Goal: Complete application form

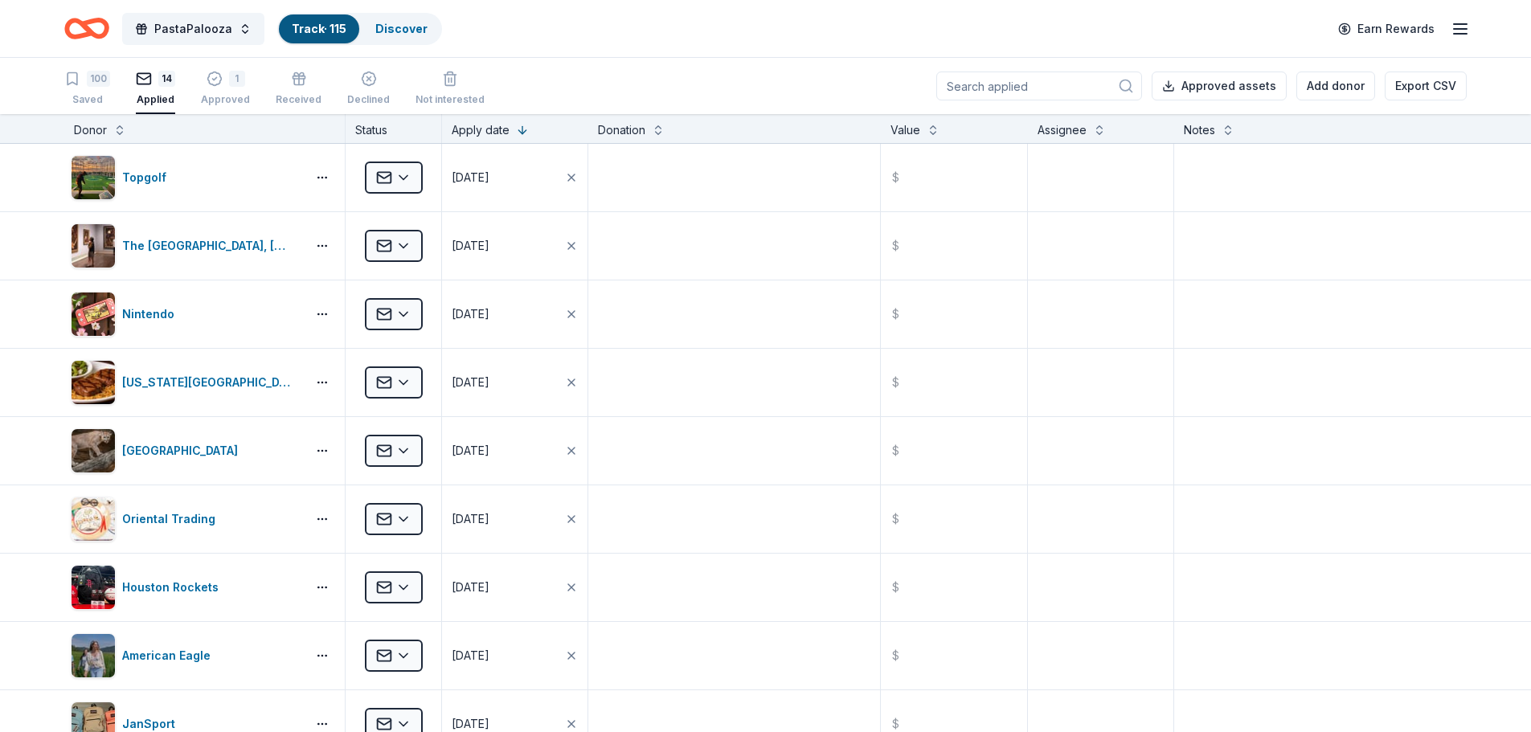
click at [88, 72] on div "100" at bounding box center [98, 79] width 23 height 16
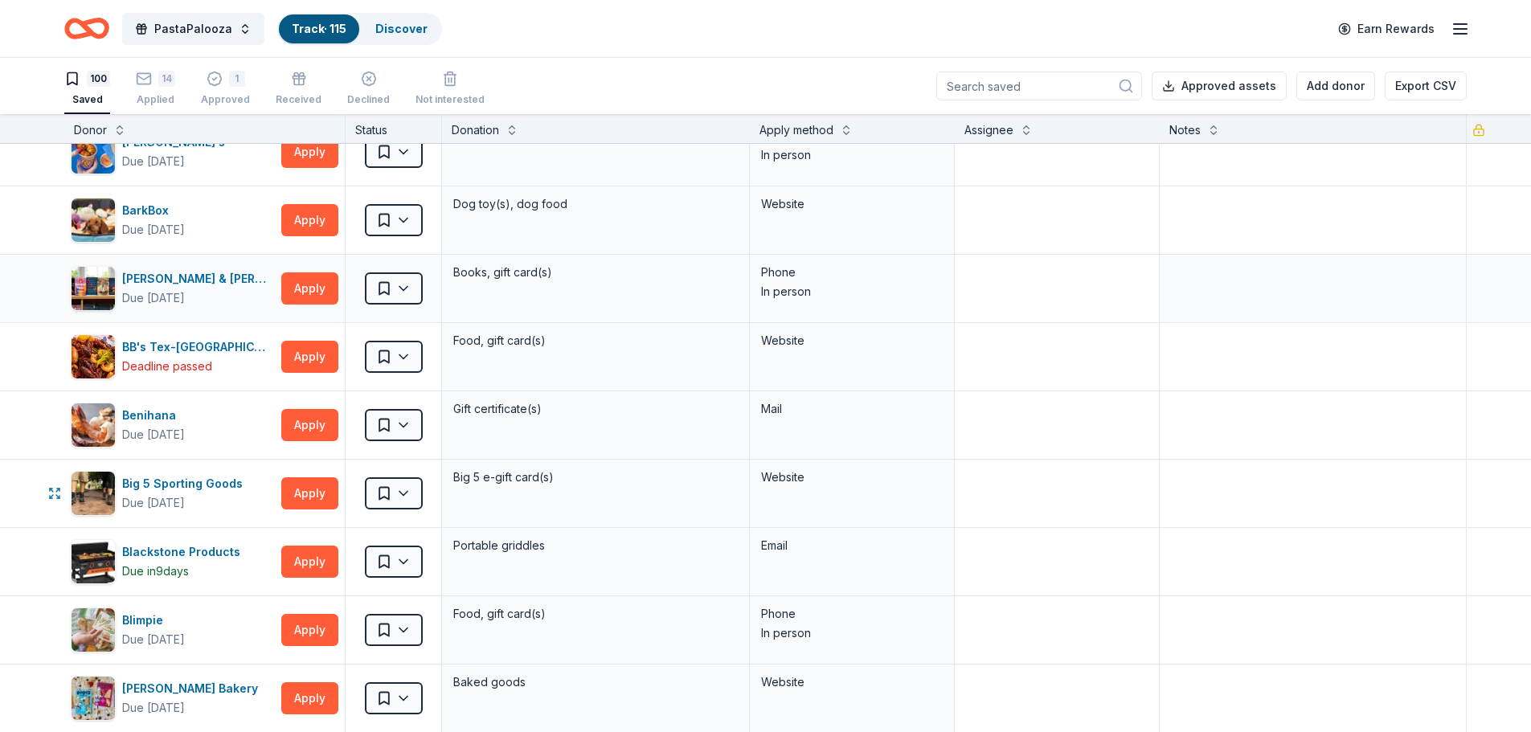
scroll to position [231, 0]
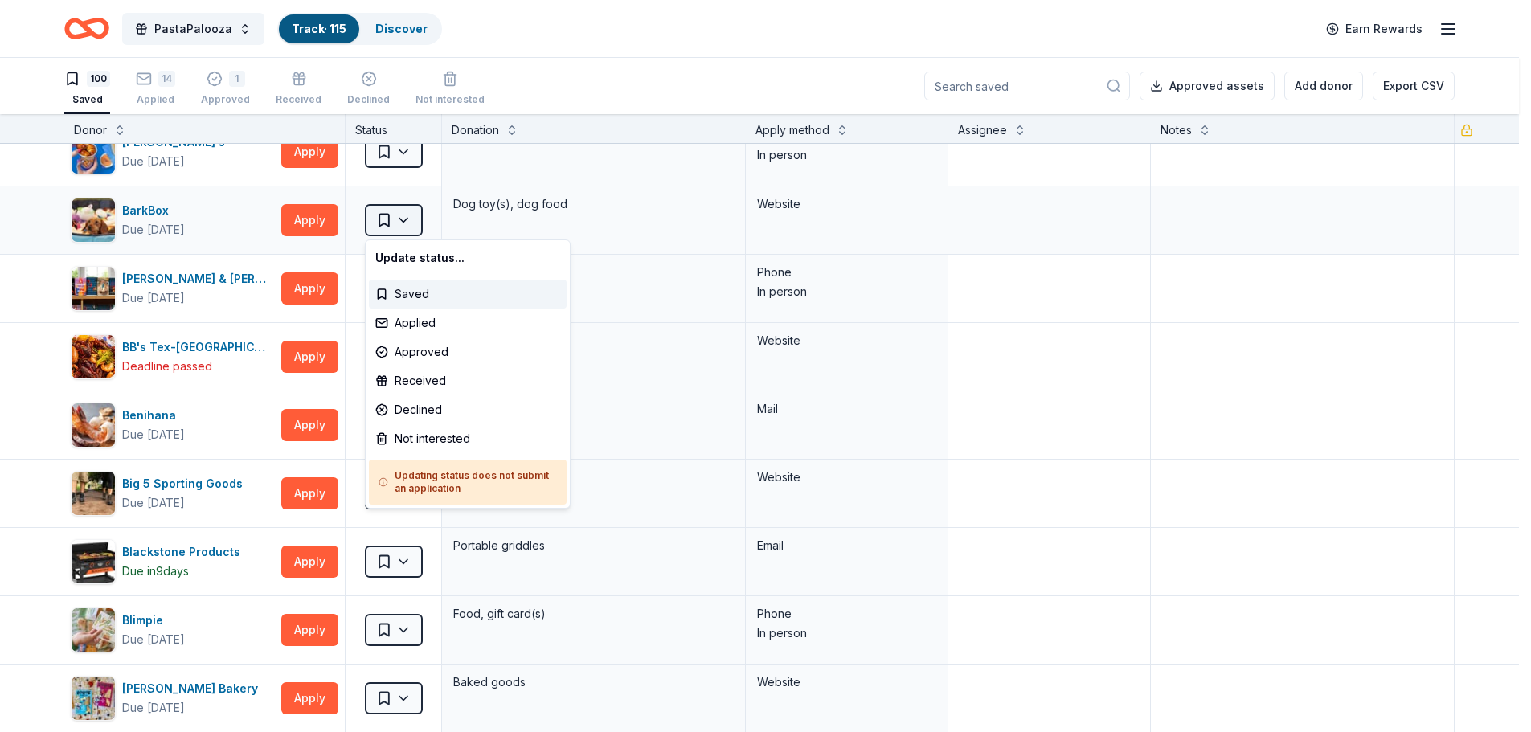
click at [412, 219] on html "PastaPalooza Track · 115 Discover Earn Rewards 100 Saved 14 Applied 1 Approved …" at bounding box center [765, 366] width 1531 height 732
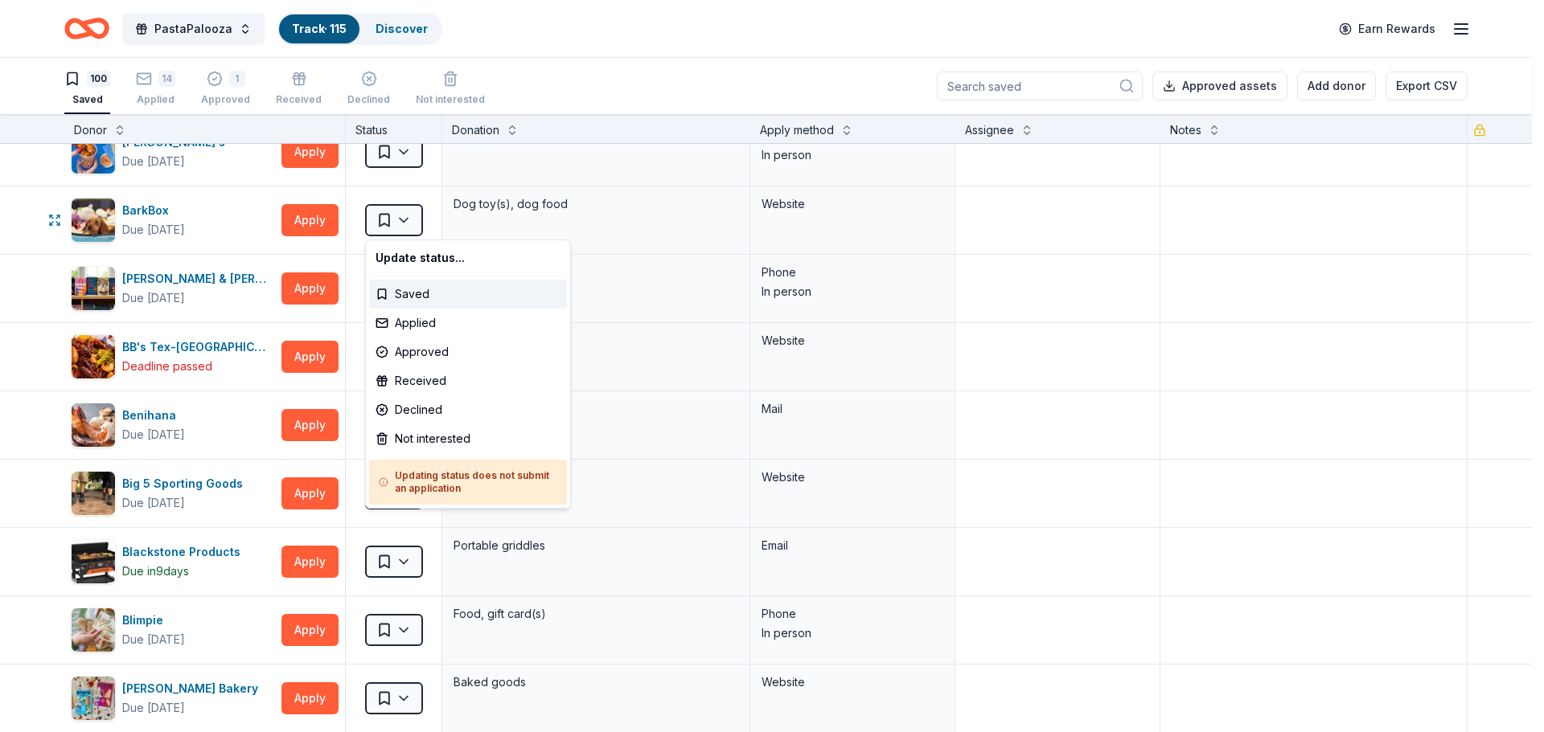
click at [308, 219] on html "PastaPalooza Track · 115 Discover Earn Rewards 100 Saved 14 Applied 1 Approved …" at bounding box center [772, 366] width 1544 height 732
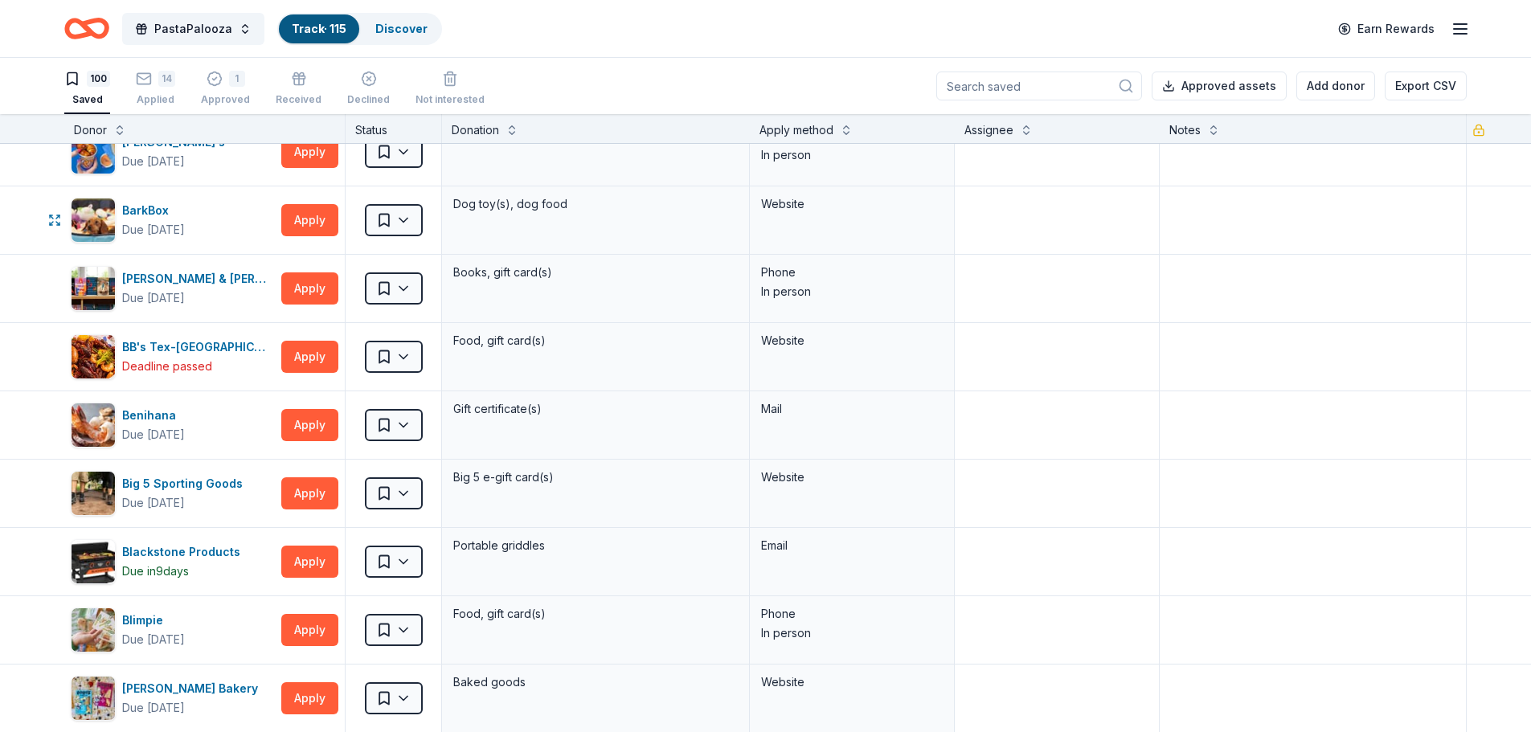
click at [308, 219] on button "Apply" at bounding box center [309, 220] width 57 height 32
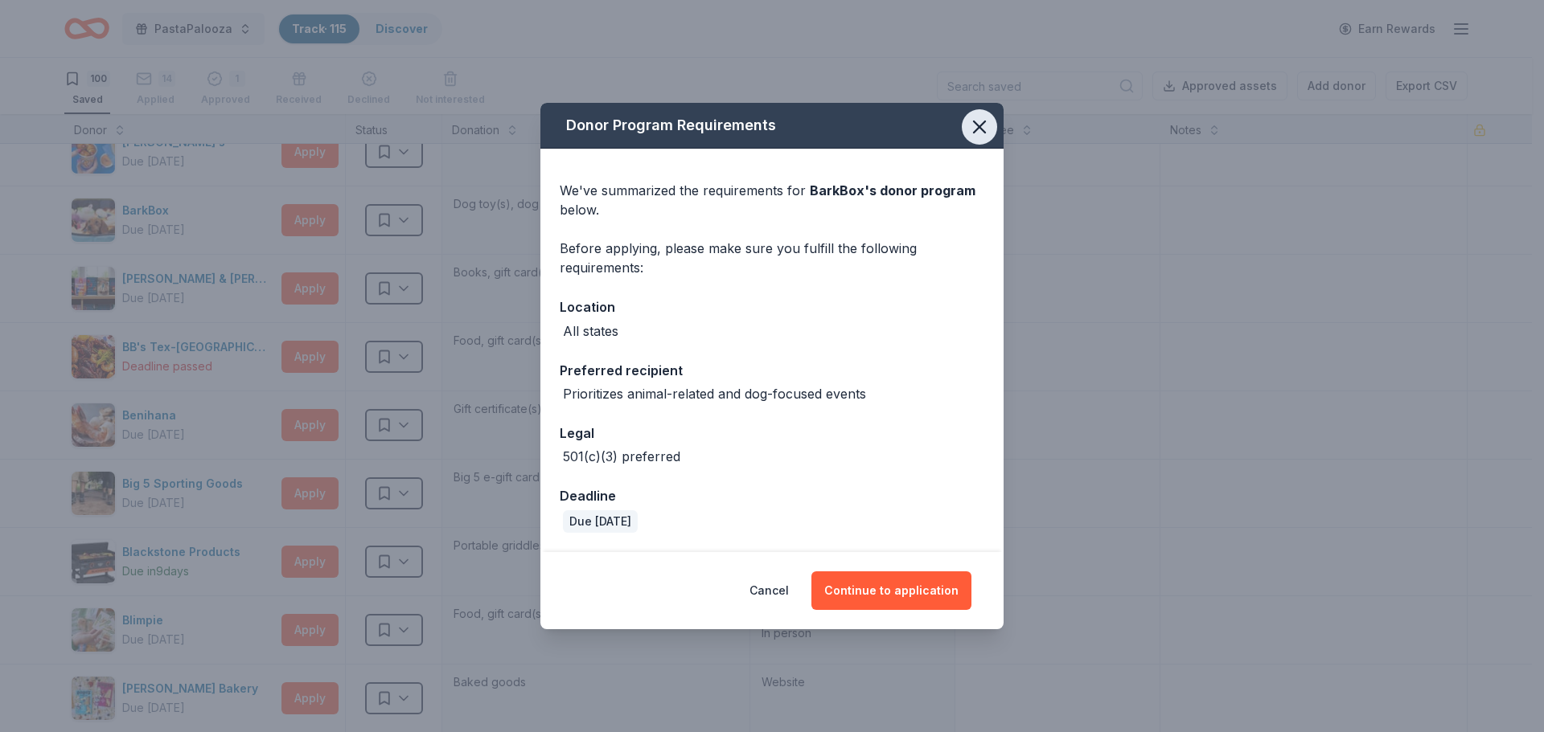
click at [979, 121] on icon "button" at bounding box center [979, 127] width 23 height 23
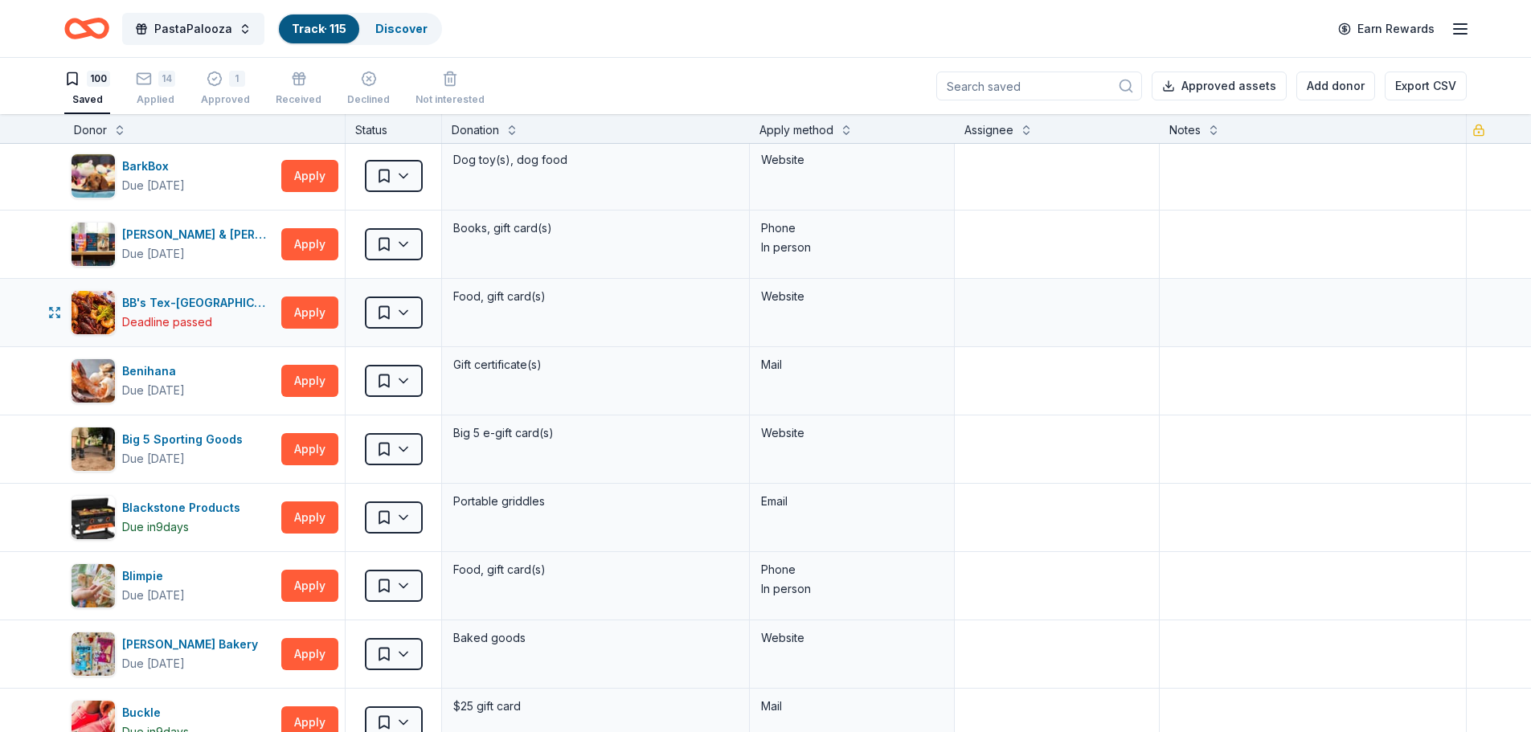
scroll to position [276, 0]
click at [318, 237] on button "Apply" at bounding box center [309, 244] width 57 height 32
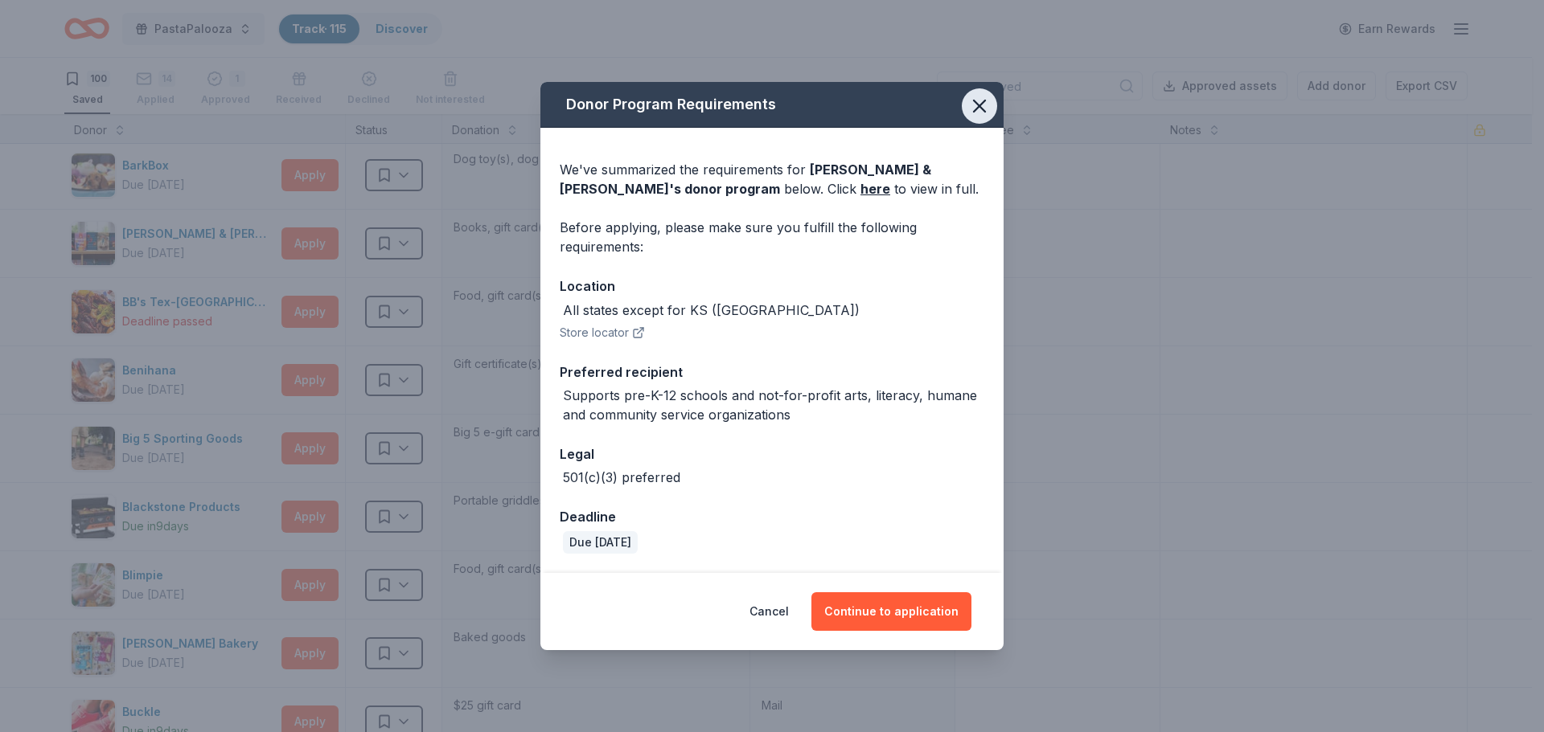
click at [980, 105] on icon "button" at bounding box center [979, 105] width 11 height 11
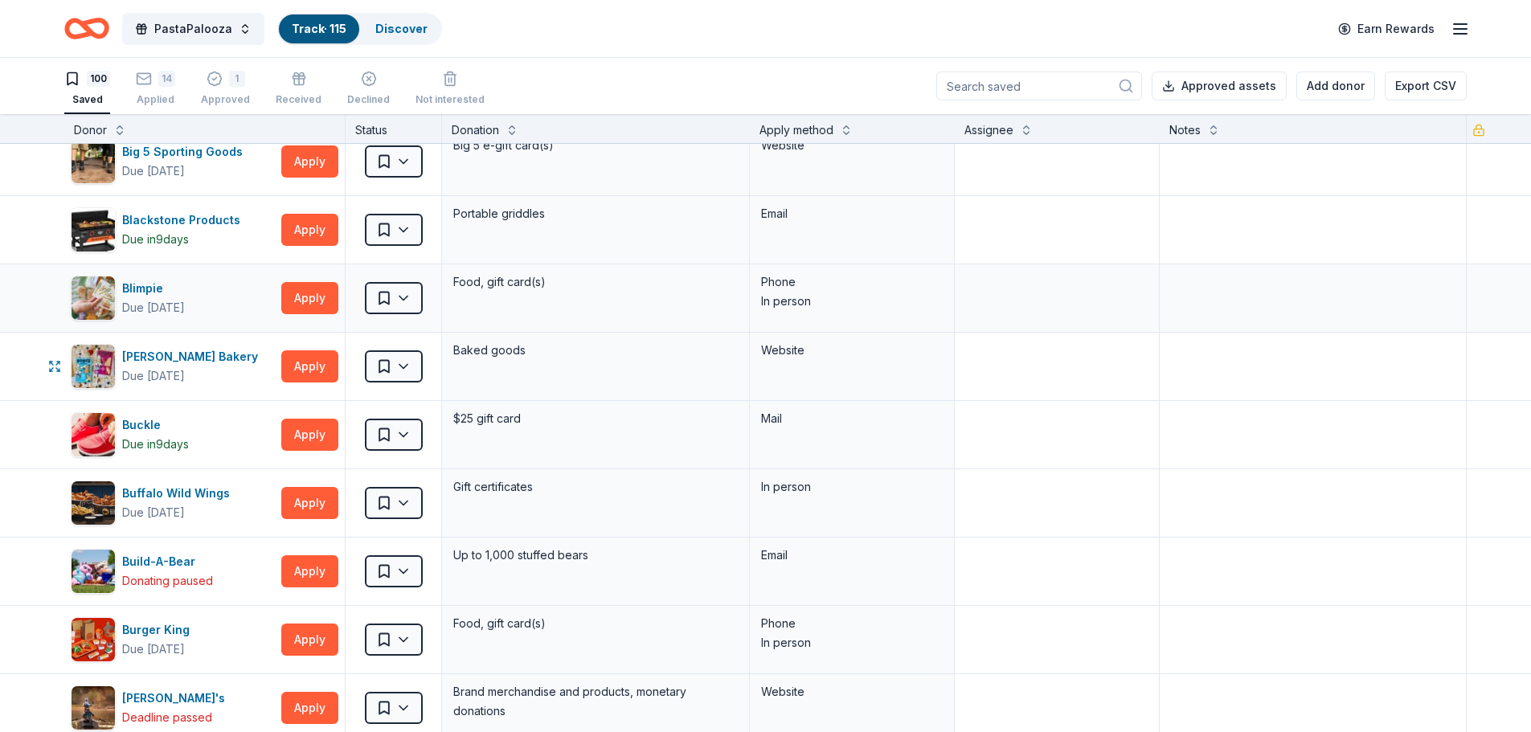
scroll to position [564, 0]
click at [313, 369] on button "Apply" at bounding box center [309, 366] width 57 height 32
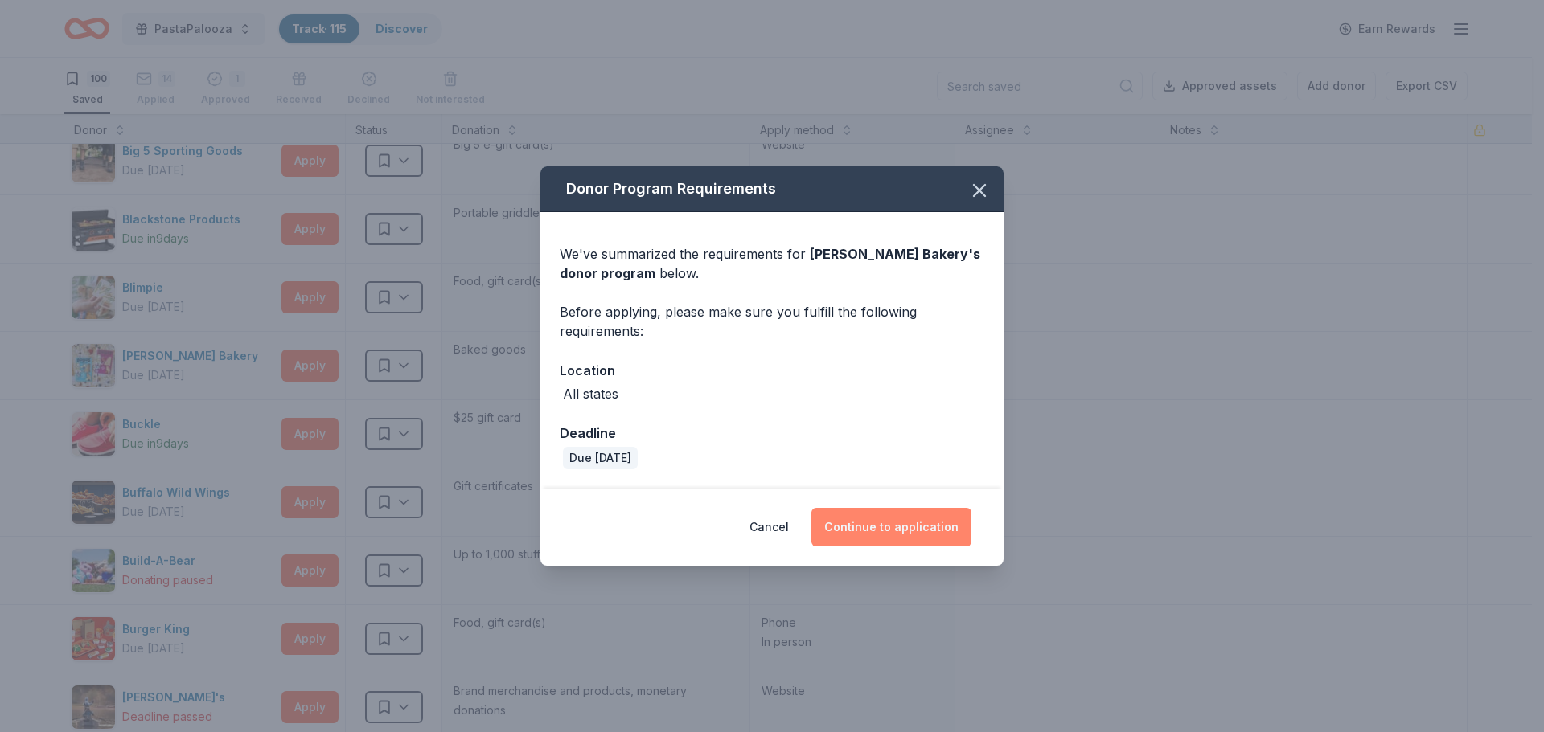
click at [903, 531] on button "Continue to application" at bounding box center [891, 527] width 160 height 39
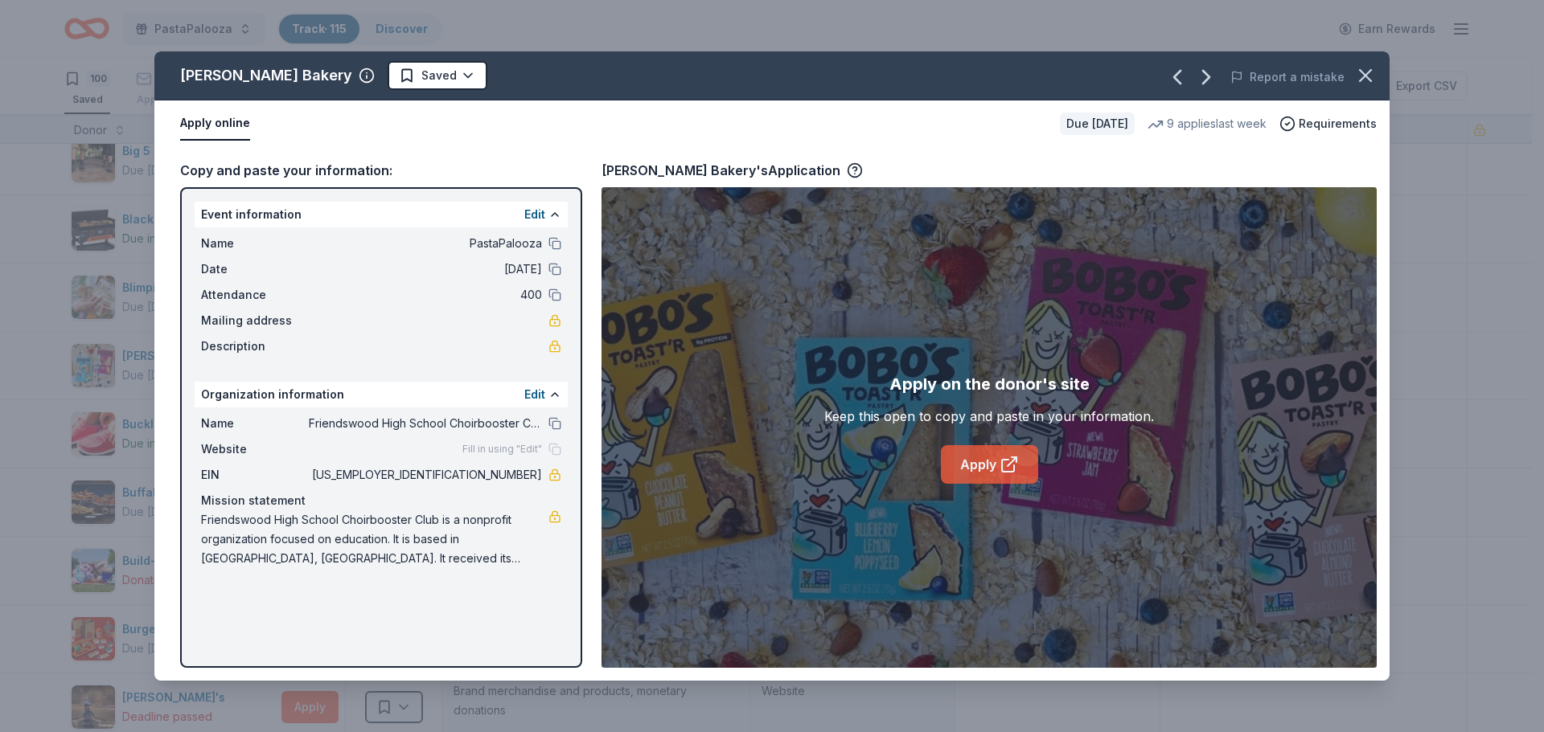
click at [976, 463] on link "Apply" at bounding box center [989, 464] width 97 height 39
click at [1363, 82] on icon "button" at bounding box center [1365, 75] width 23 height 23
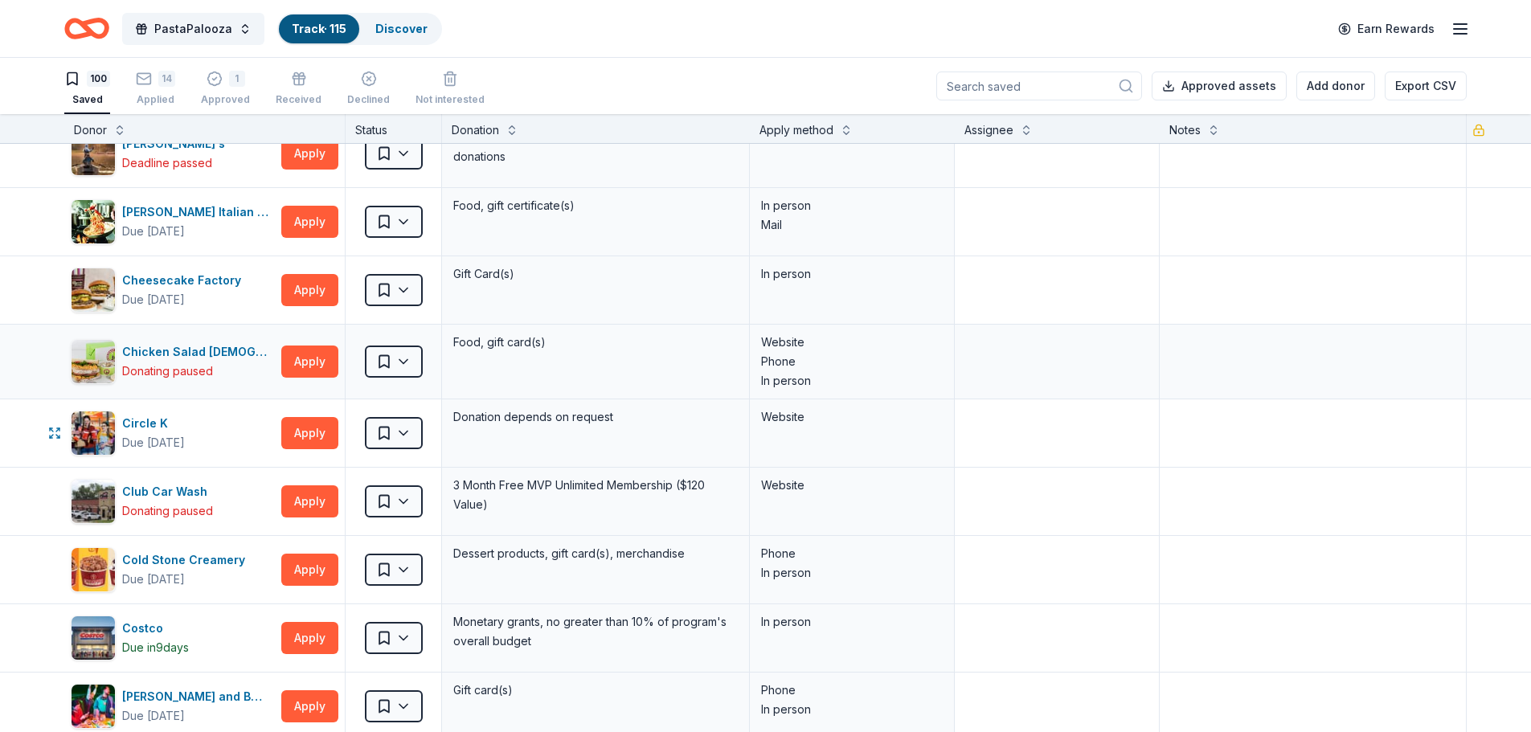
scroll to position [1118, 0]
click at [317, 441] on button "Apply" at bounding box center [309, 432] width 57 height 32
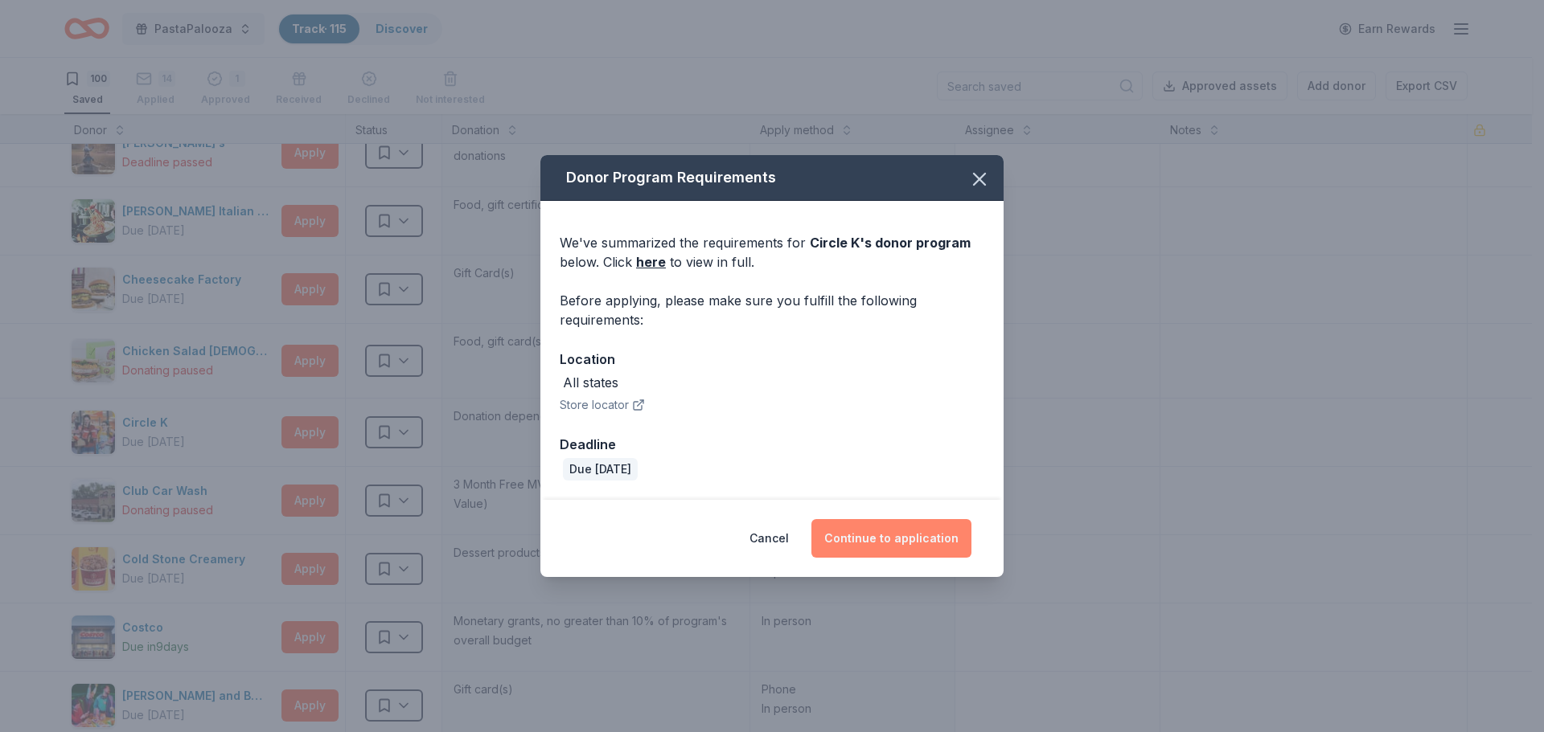
click at [890, 530] on button "Continue to application" at bounding box center [891, 538] width 160 height 39
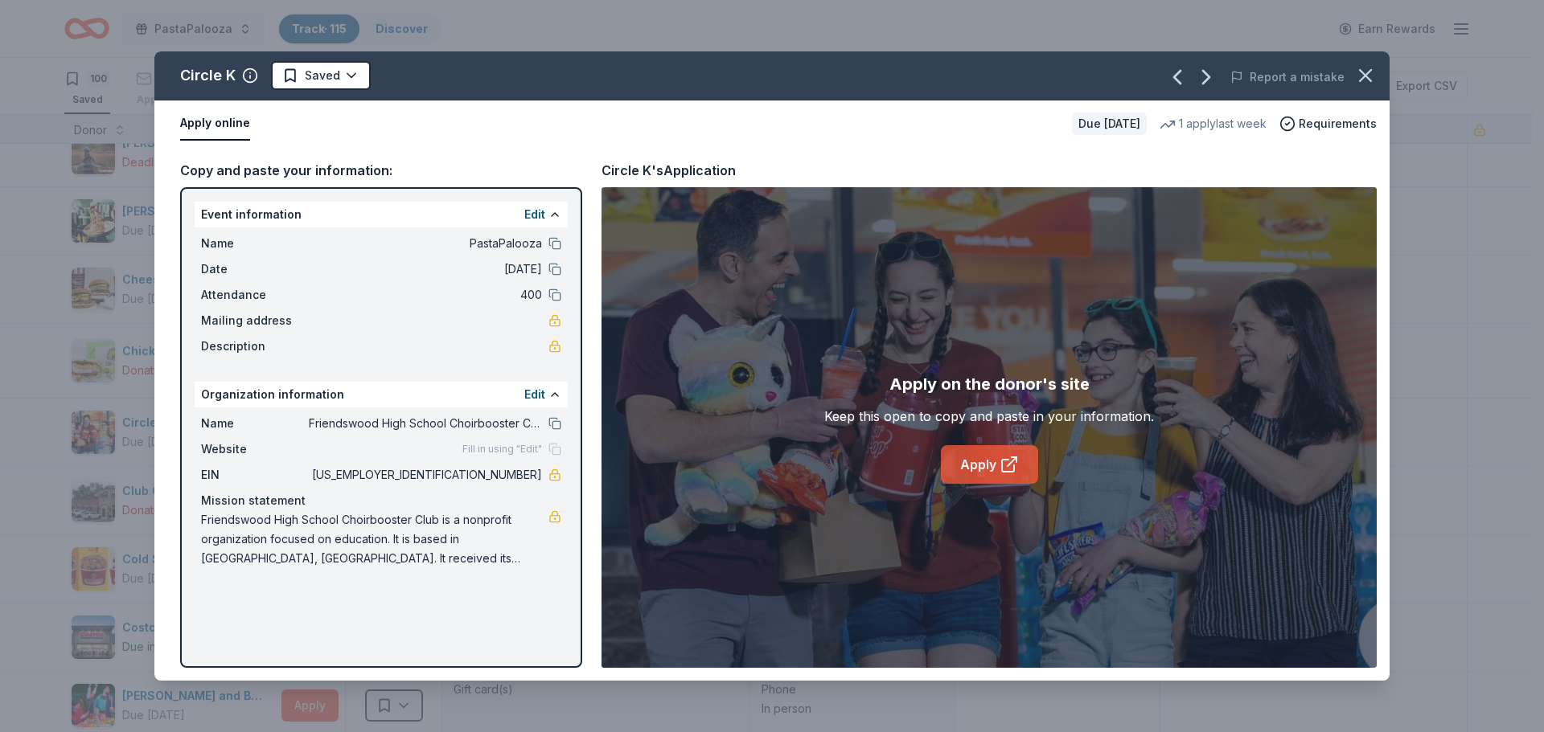
click at [977, 467] on link "Apply" at bounding box center [989, 464] width 97 height 39
click at [1364, 74] on icon "button" at bounding box center [1364, 75] width 11 height 11
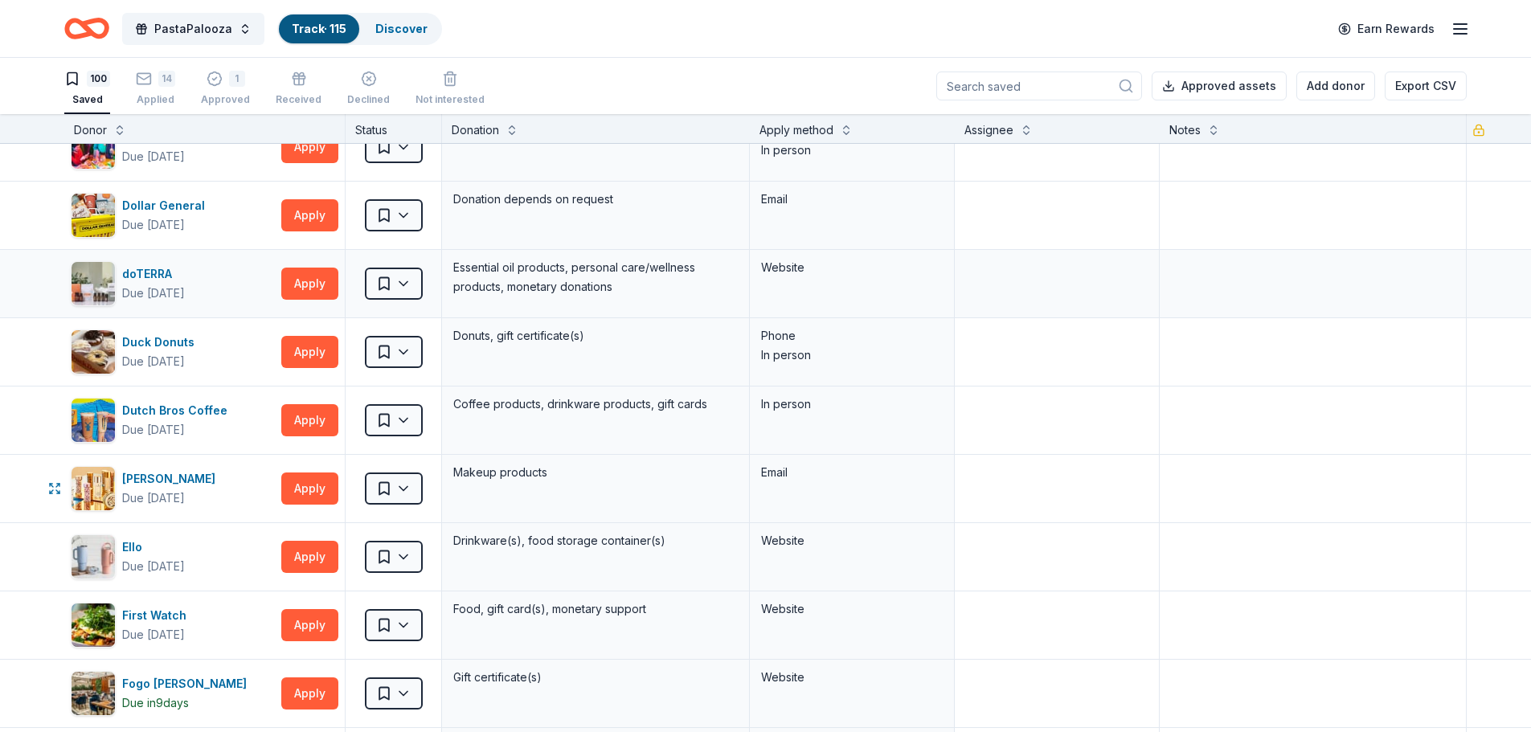
scroll to position [1684, 0]
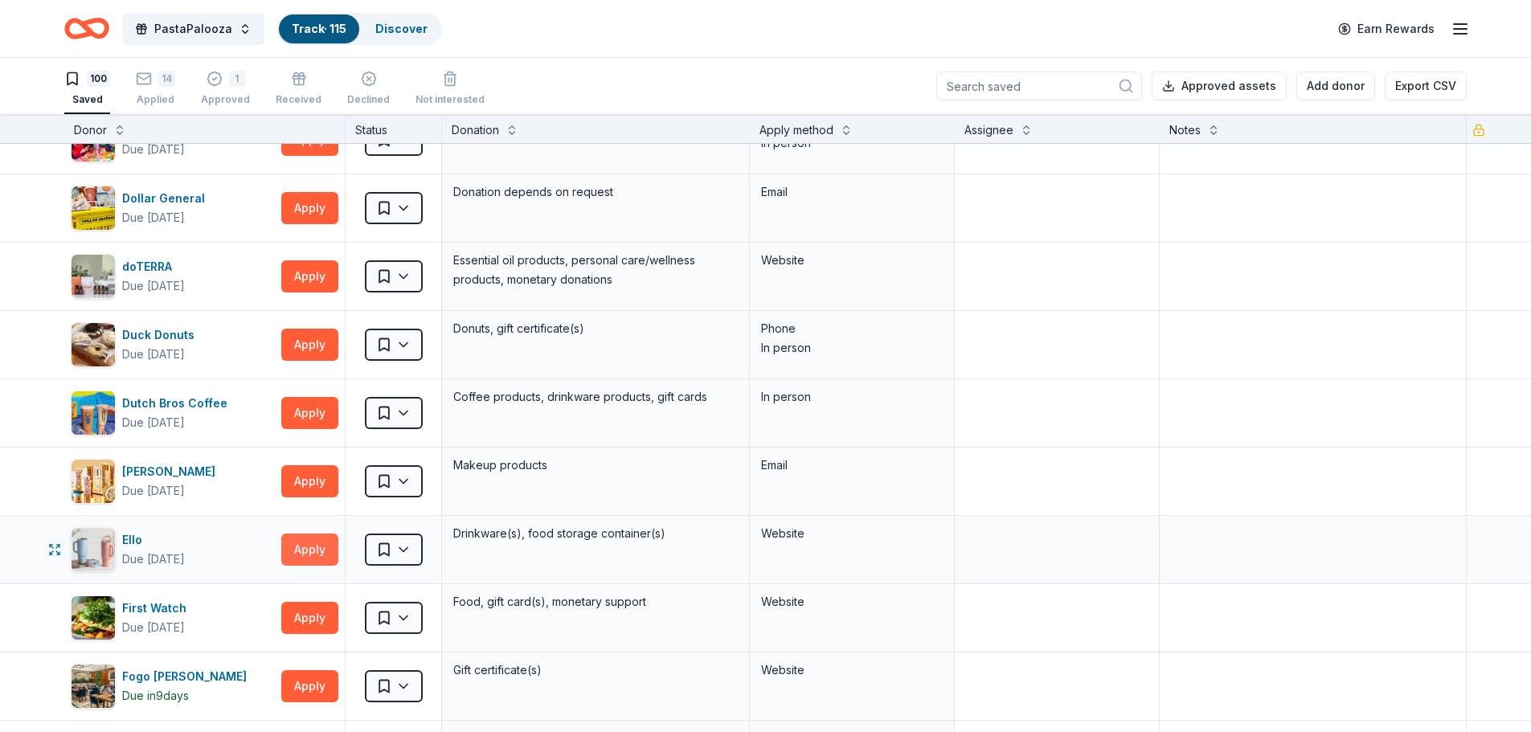
click at [310, 551] on button "Apply" at bounding box center [309, 550] width 57 height 32
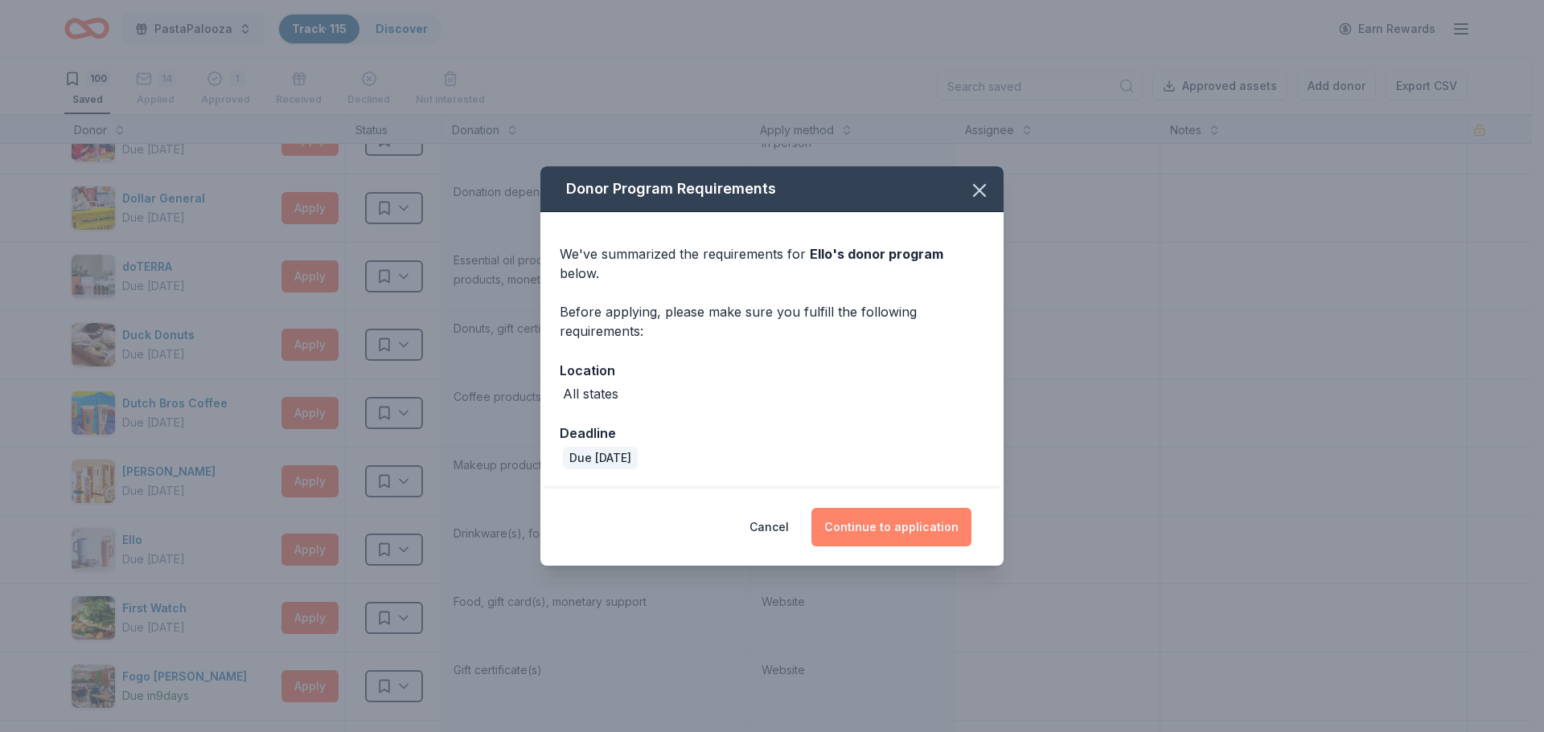
click at [883, 515] on button "Continue to application" at bounding box center [891, 527] width 160 height 39
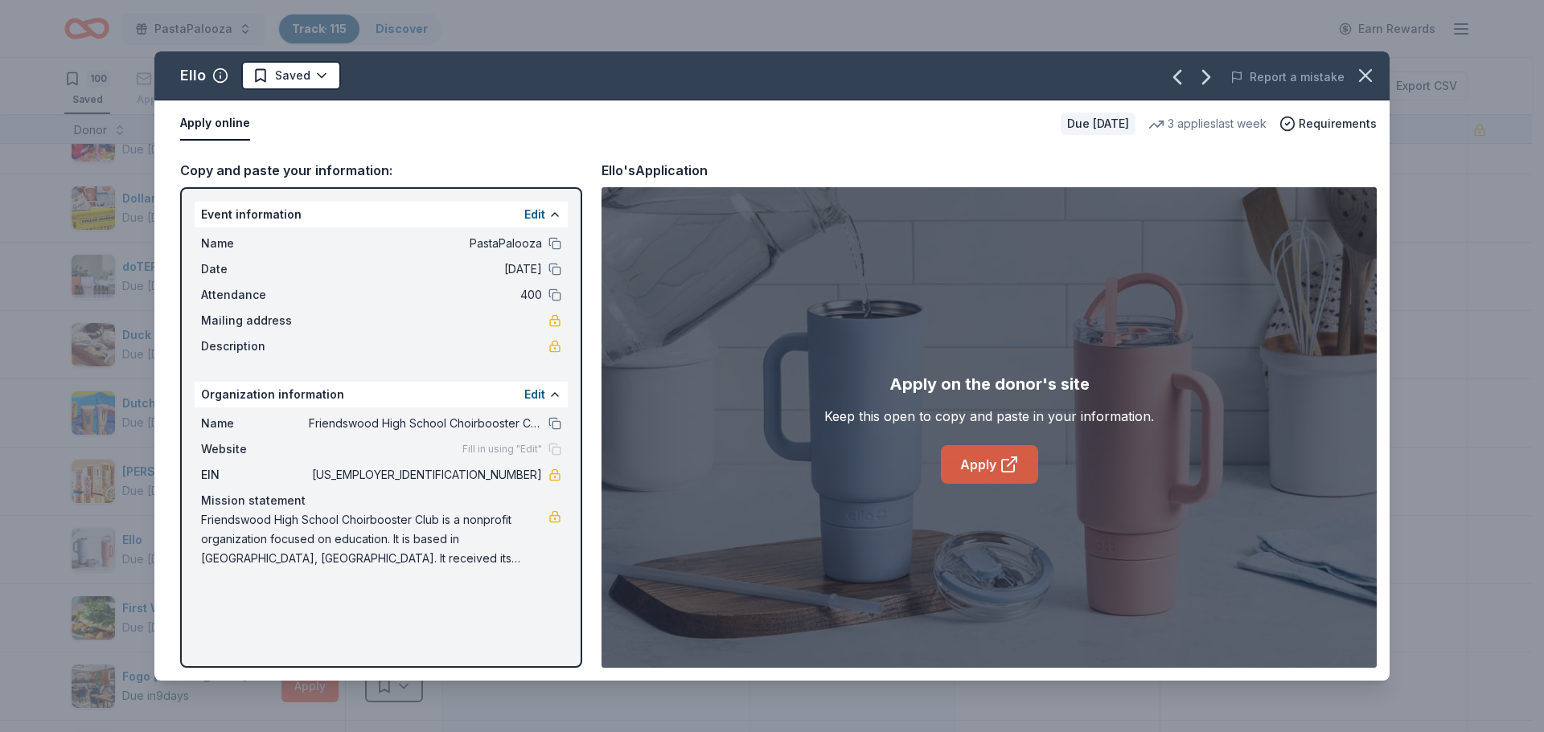
click at [983, 465] on link "Apply" at bounding box center [989, 464] width 97 height 39
click at [316, 84] on html "PastaPalooza Track · 115 Discover Earn Rewards 100 Saved 14 Applied 1 Approved …" at bounding box center [772, 366] width 1544 height 732
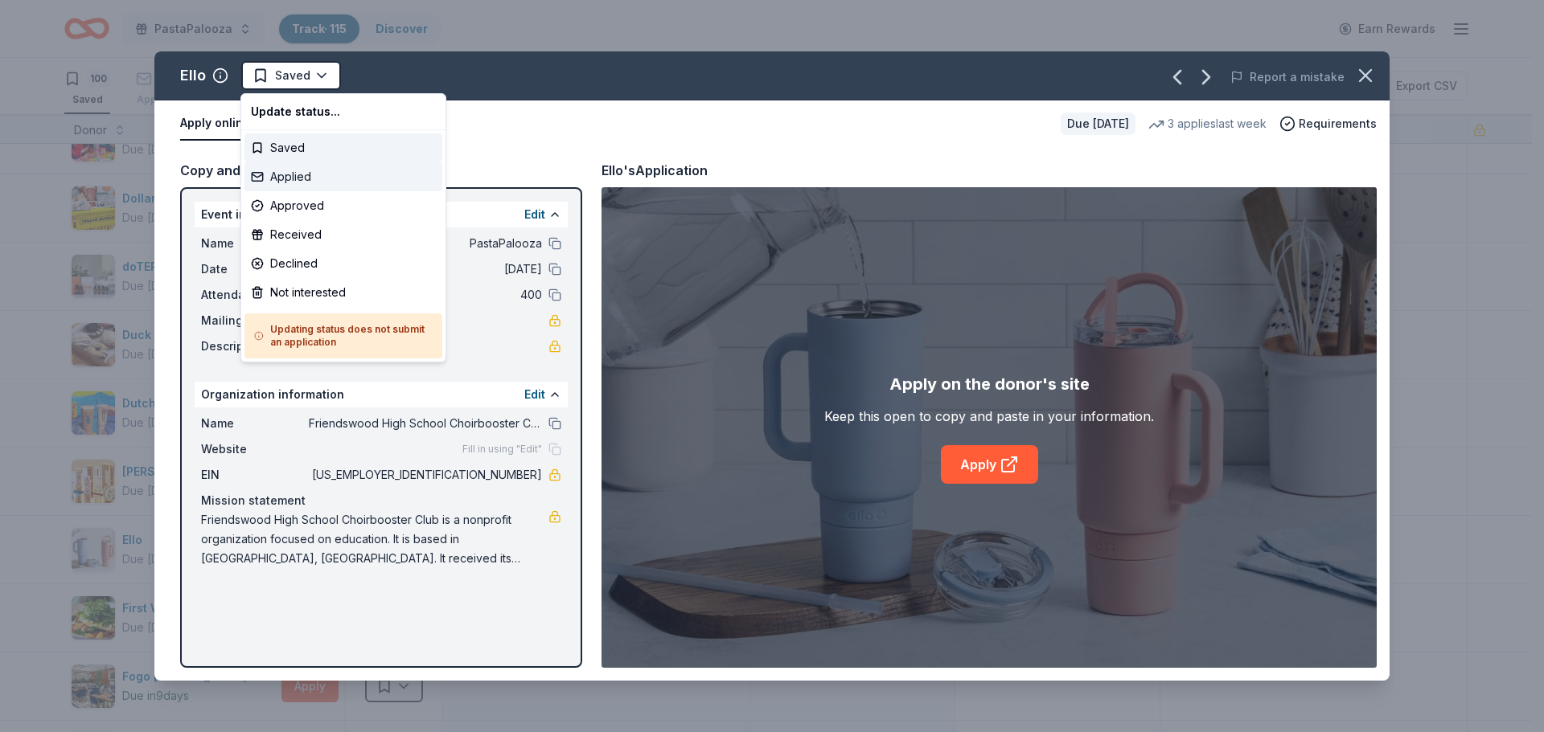
click at [279, 180] on div "Applied" at bounding box center [343, 176] width 198 height 29
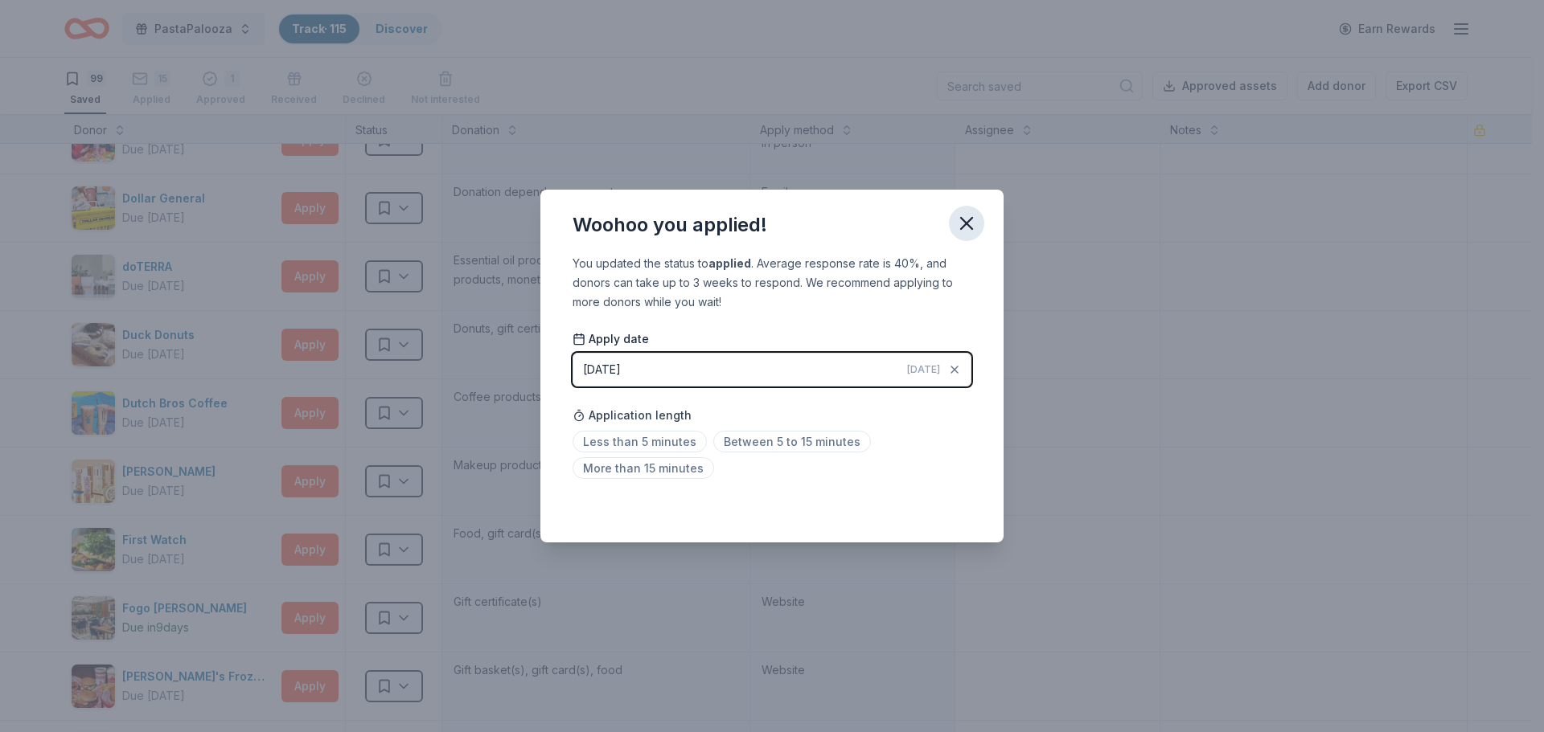
click at [972, 226] on icon "button" at bounding box center [966, 223] width 23 height 23
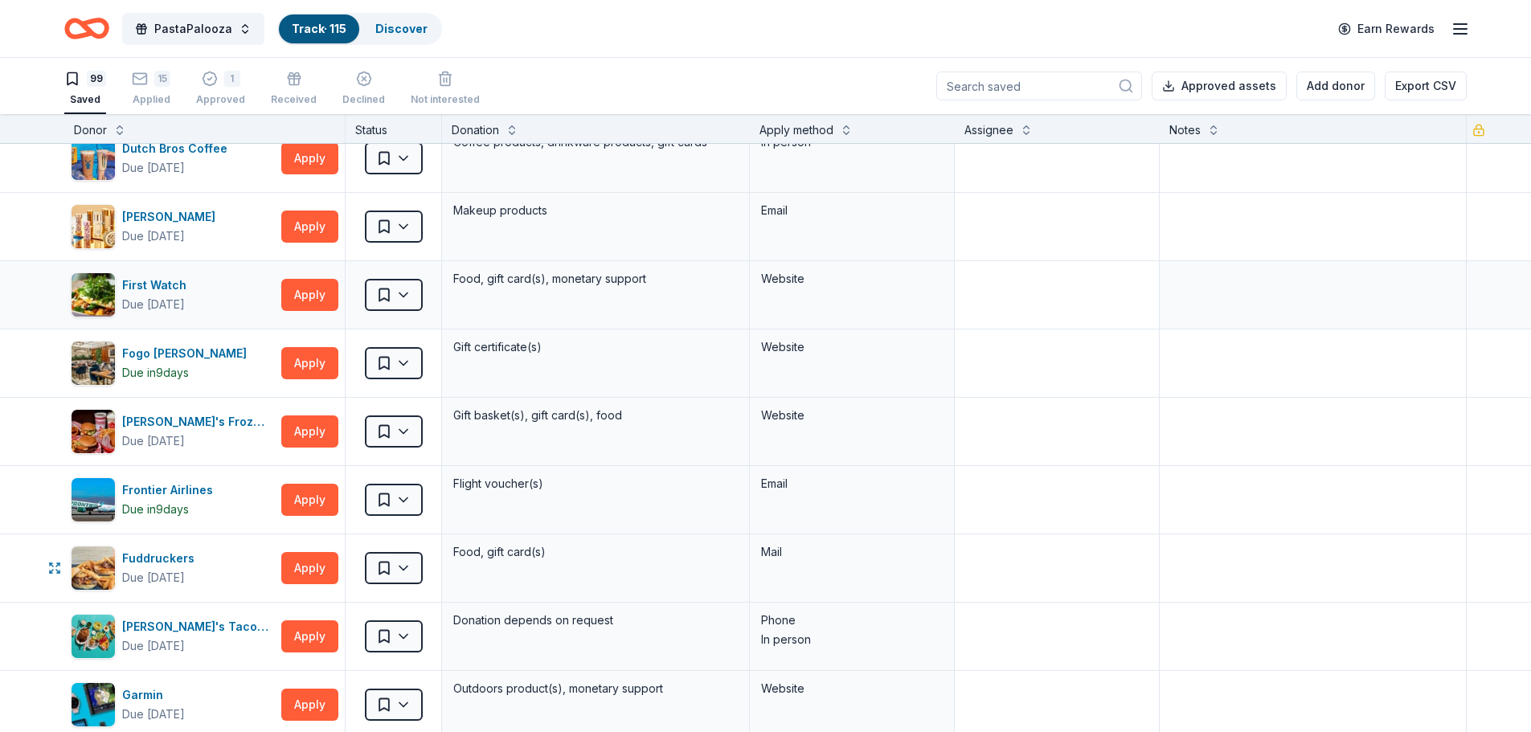
scroll to position [1940, 0]
